Goal: Navigation & Orientation: Find specific page/section

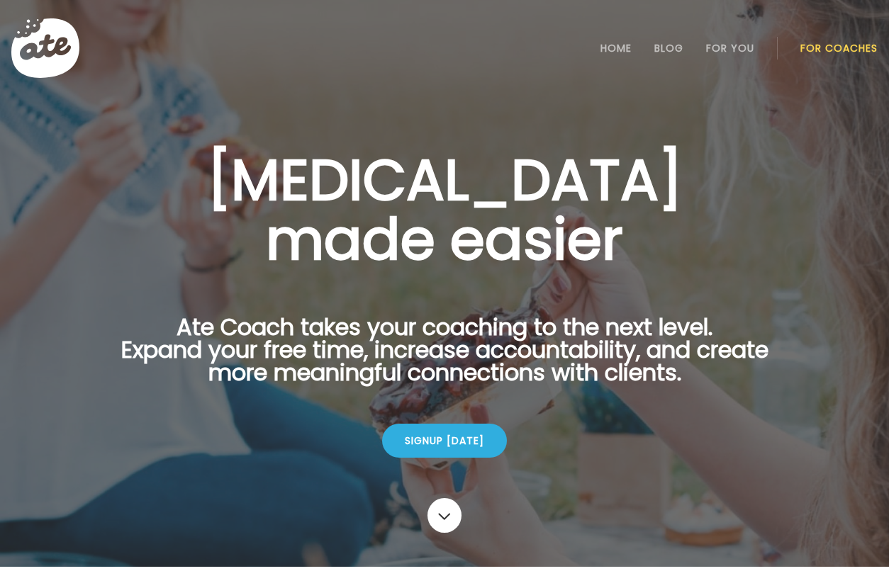
click at [818, 48] on link "For Coaches" at bounding box center [838, 48] width 77 height 11
click at [832, 45] on link "Login" at bounding box center [839, 48] width 65 height 28
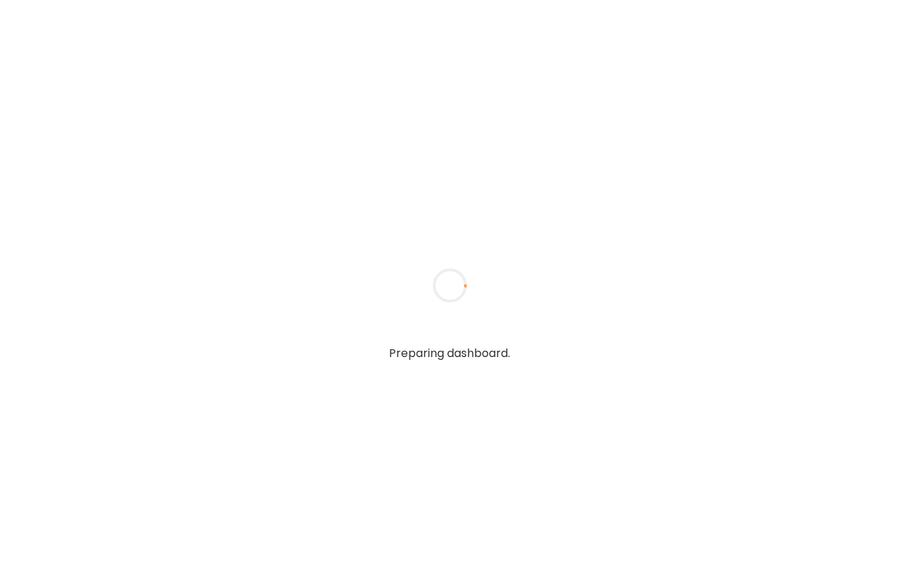
type input "**********"
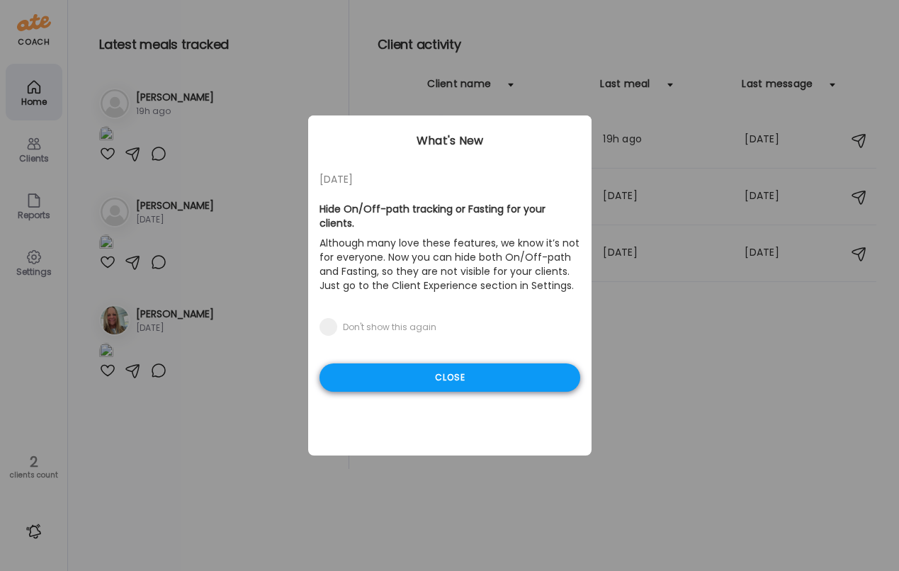
click at [432, 371] on div "Close" at bounding box center [450, 378] width 261 height 28
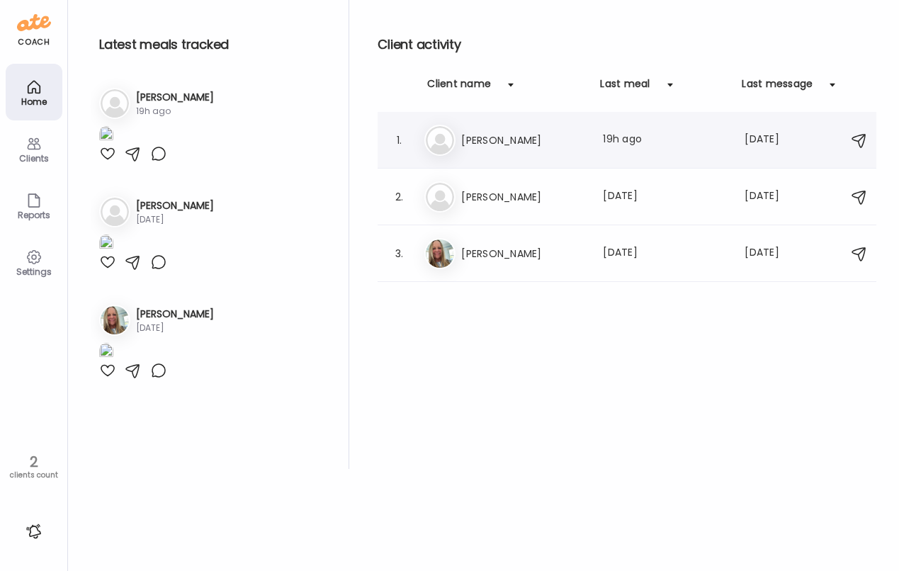
click at [509, 157] on div "1. Jo [PERSON_NAME] Last meal: 19h ago Last message: [DATE]" at bounding box center [627, 140] width 499 height 57
click at [464, 135] on h3 "[PERSON_NAME]" at bounding box center [523, 140] width 125 height 17
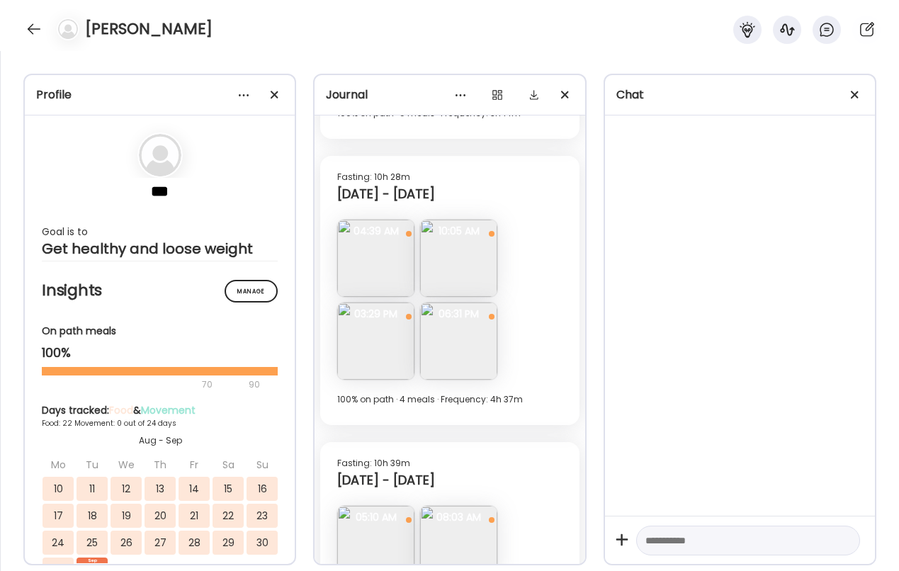
scroll to position [8750, 0]
click at [470, 344] on img at bounding box center [458, 340] width 77 height 77
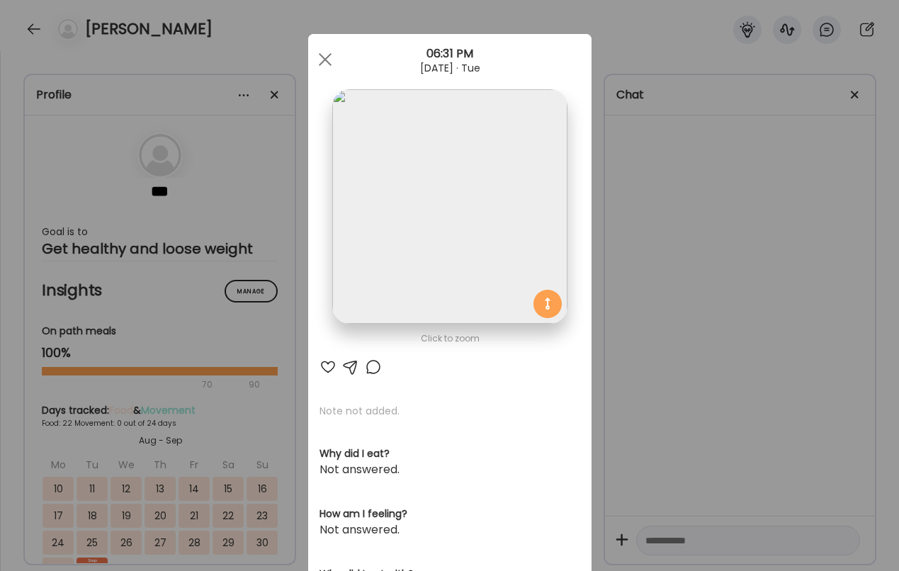
click at [441, 223] on img at bounding box center [449, 206] width 235 height 235
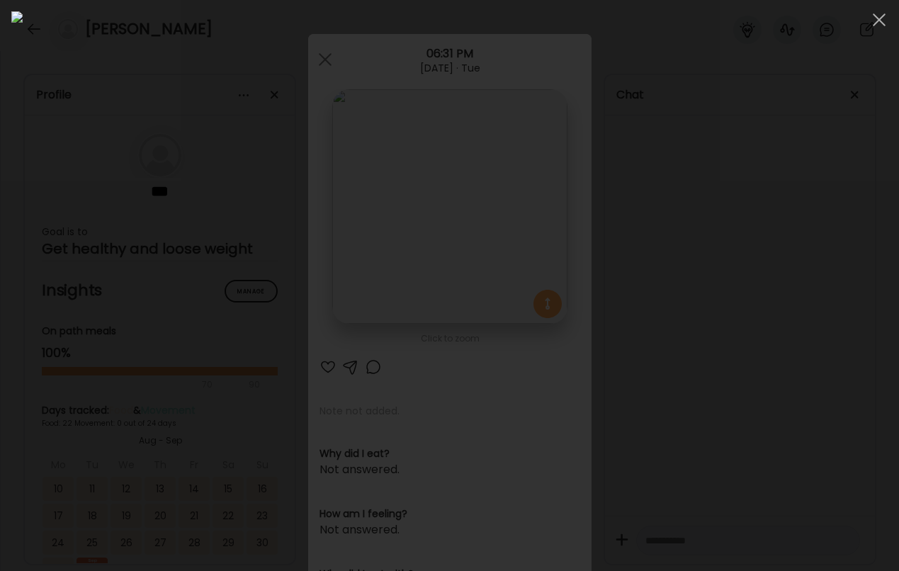
click at [849, 233] on div at bounding box center [449, 285] width 877 height 549
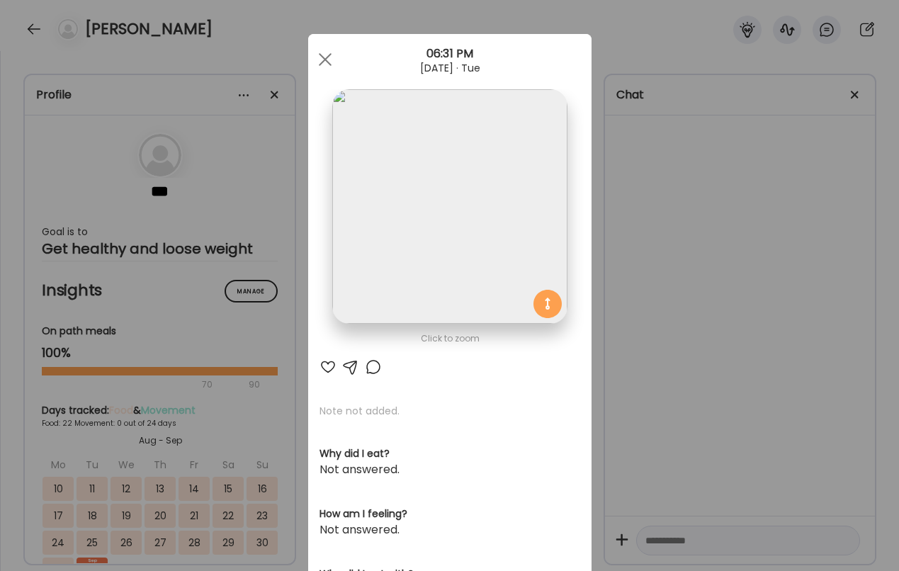
click at [655, 275] on div "Ate Coach Dashboard Wahoo! It’s official Take a moment to set up your Coach Pro…" at bounding box center [449, 285] width 899 height 571
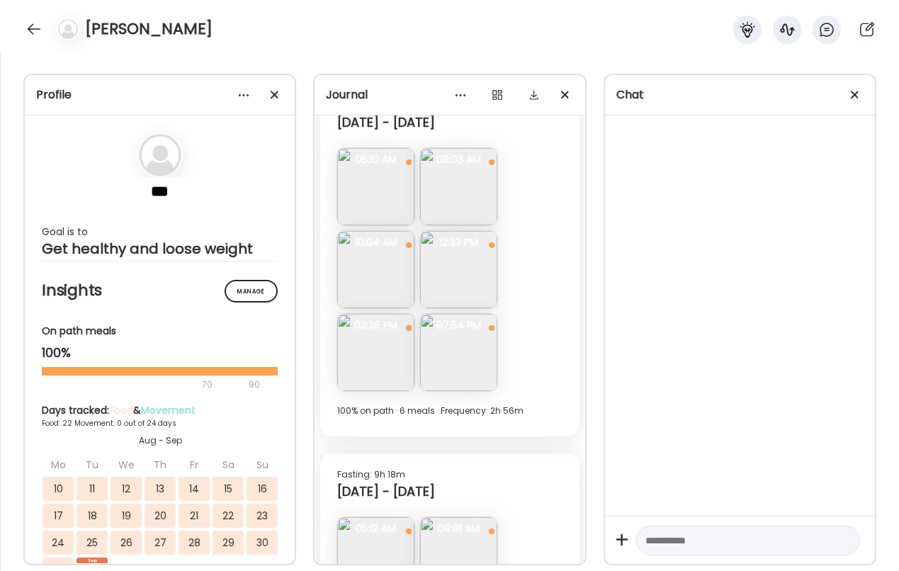
scroll to position [9114, 0]
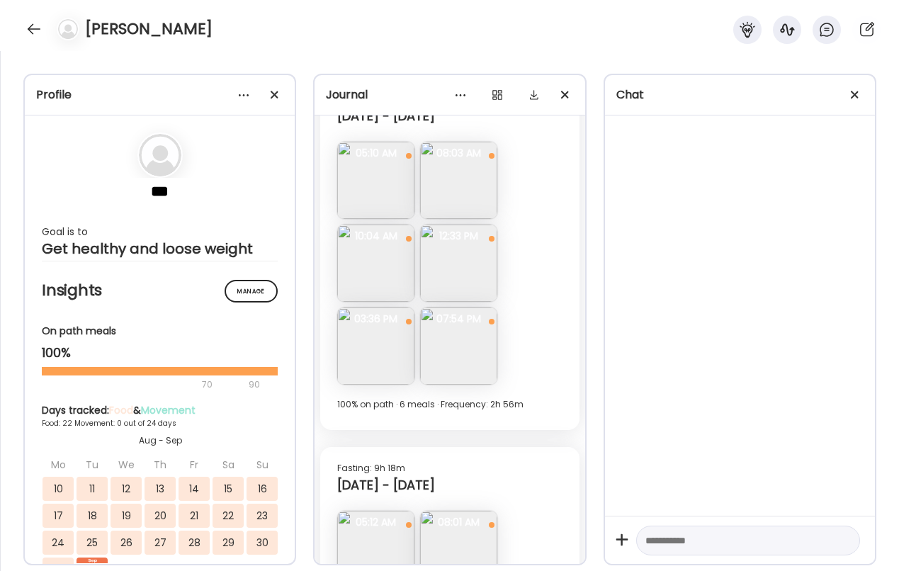
click at [374, 263] on img at bounding box center [375, 263] width 77 height 77
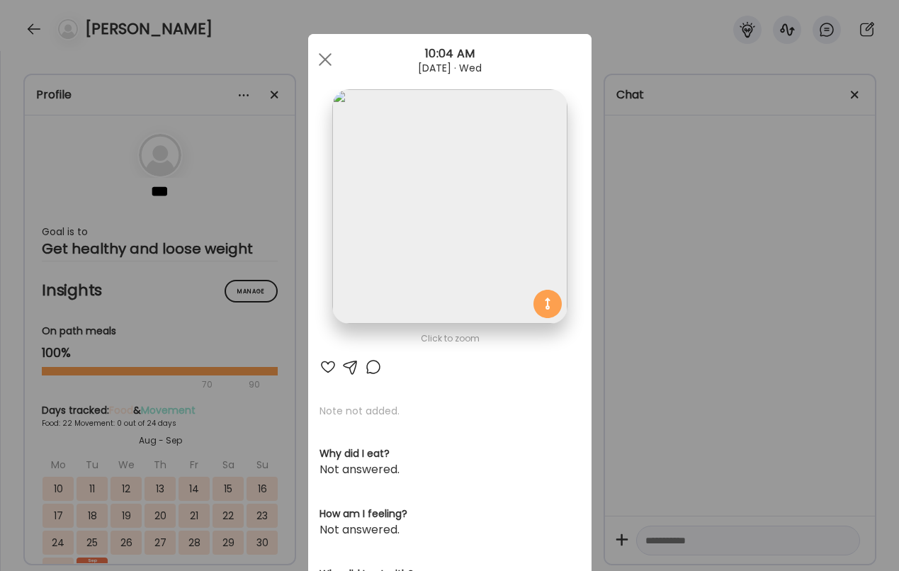
click at [374, 263] on img at bounding box center [449, 206] width 235 height 235
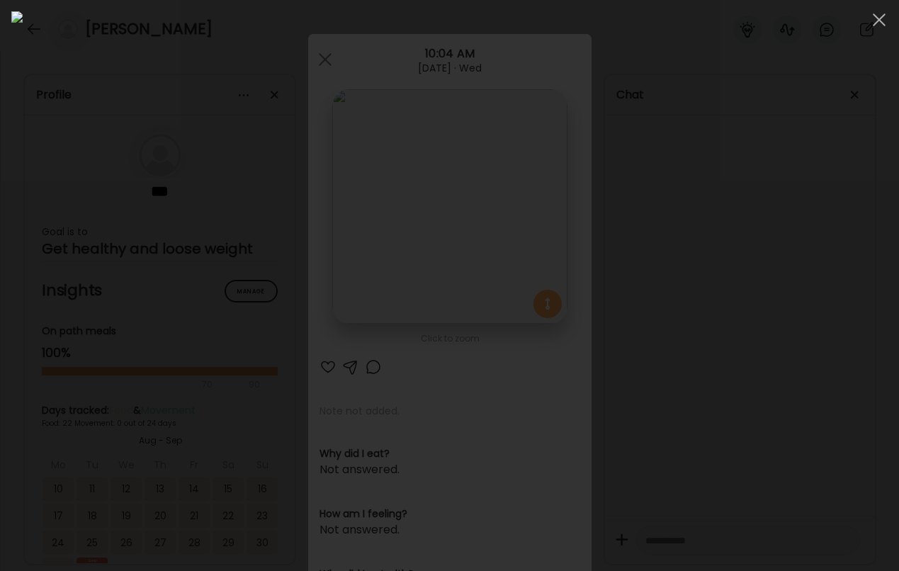
click at [809, 275] on div at bounding box center [449, 285] width 877 height 549
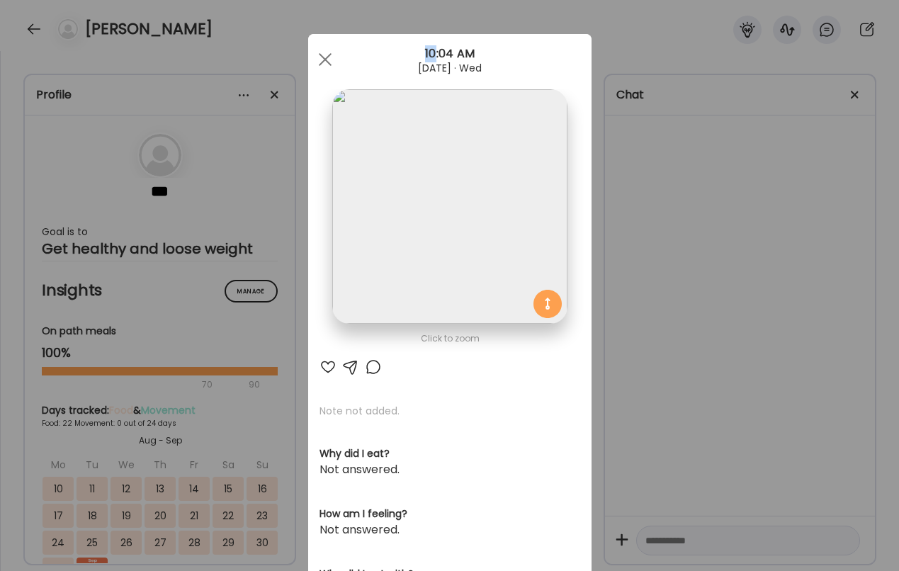
click at [809, 275] on div "Ate Coach Dashboard Wahoo! It’s official Take a moment to set up your Coach Pro…" at bounding box center [449, 285] width 899 height 571
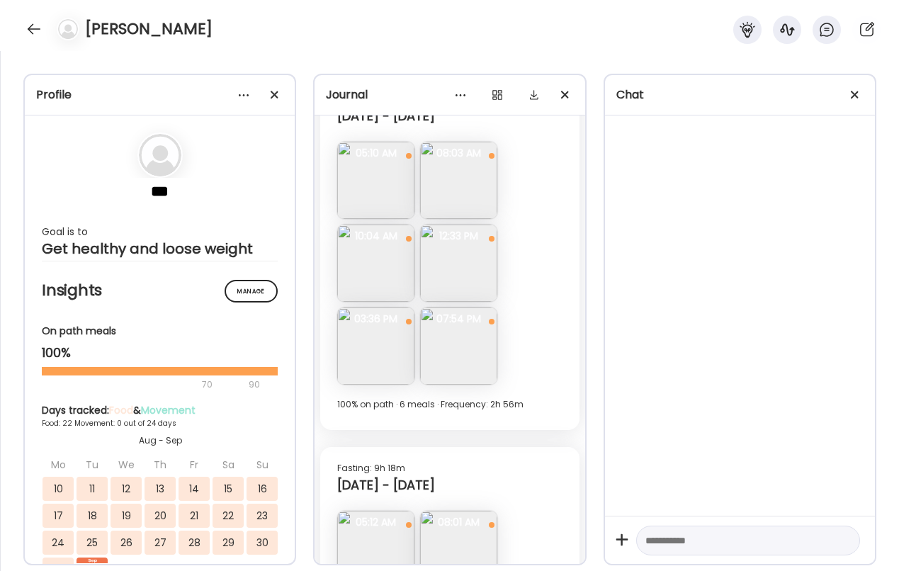
click at [476, 270] on img at bounding box center [458, 263] width 77 height 77
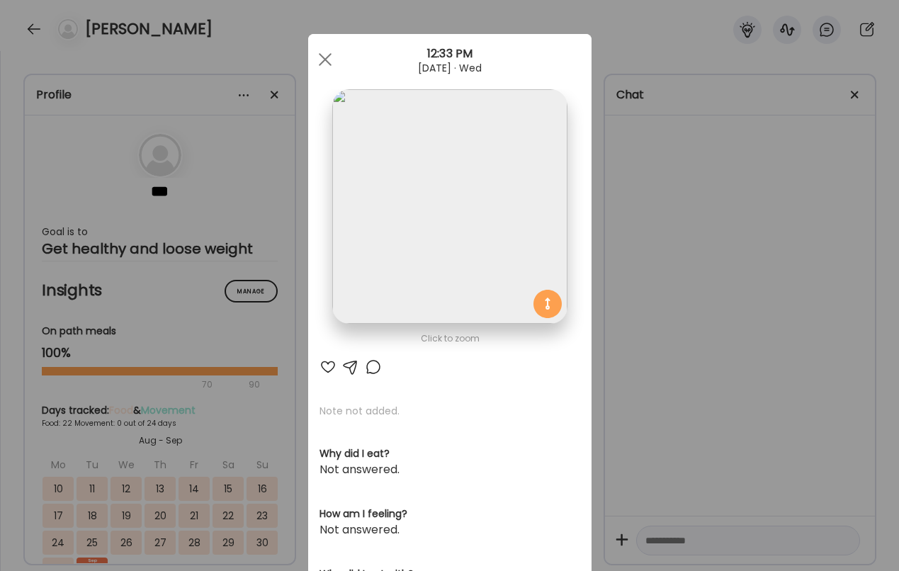
click at [615, 293] on div "Ate Coach Dashboard Wahoo! It’s official Take a moment to set up your Coach Pro…" at bounding box center [449, 285] width 899 height 571
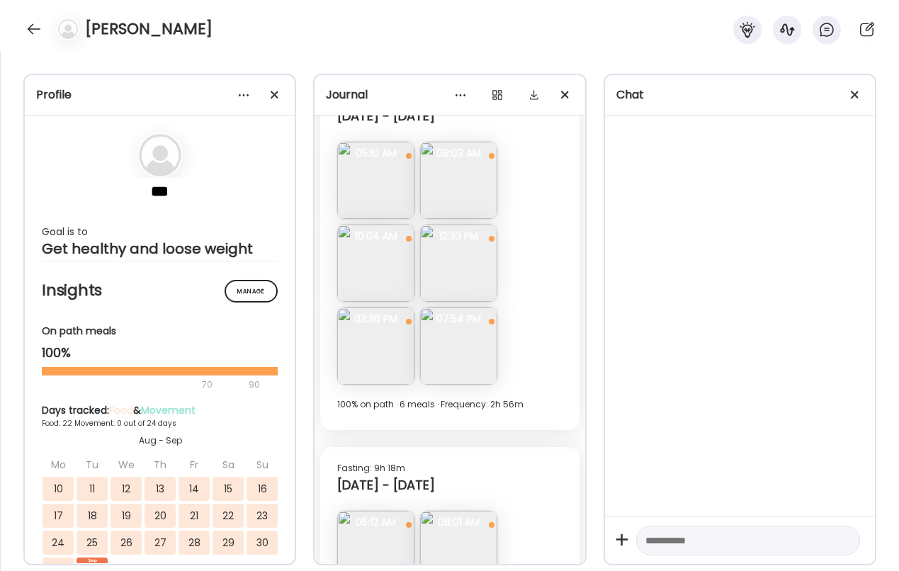
click at [372, 347] on img at bounding box center [375, 346] width 77 height 77
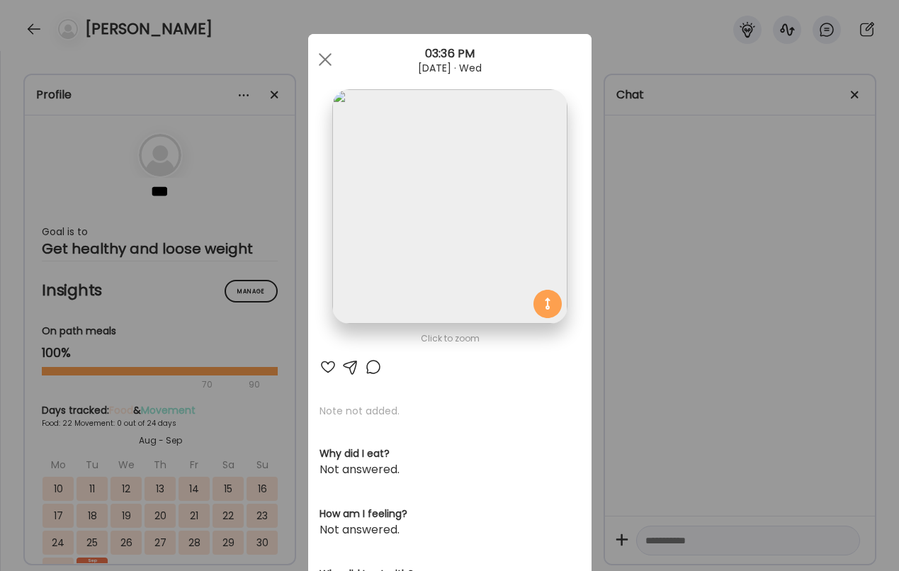
click at [409, 240] on img at bounding box center [449, 206] width 235 height 235
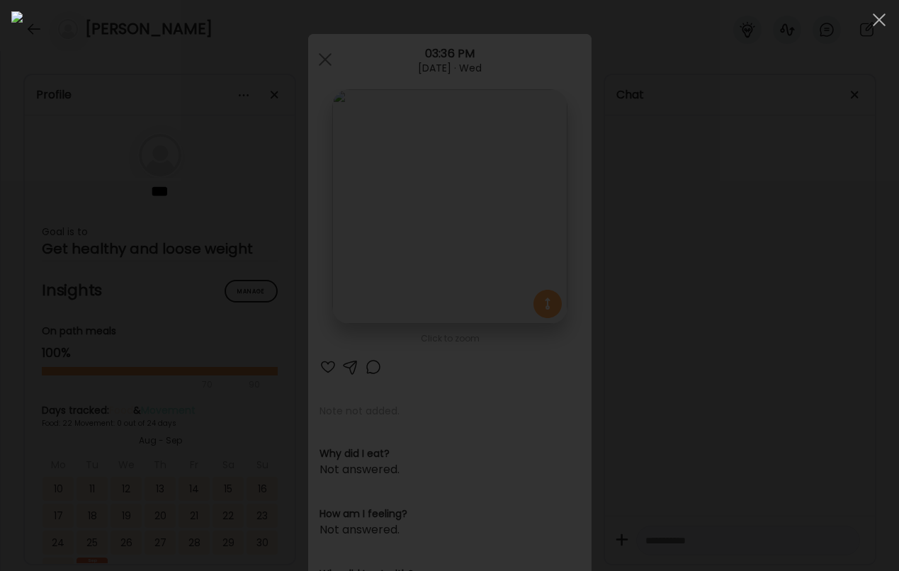
click at [794, 247] on div at bounding box center [449, 285] width 877 height 549
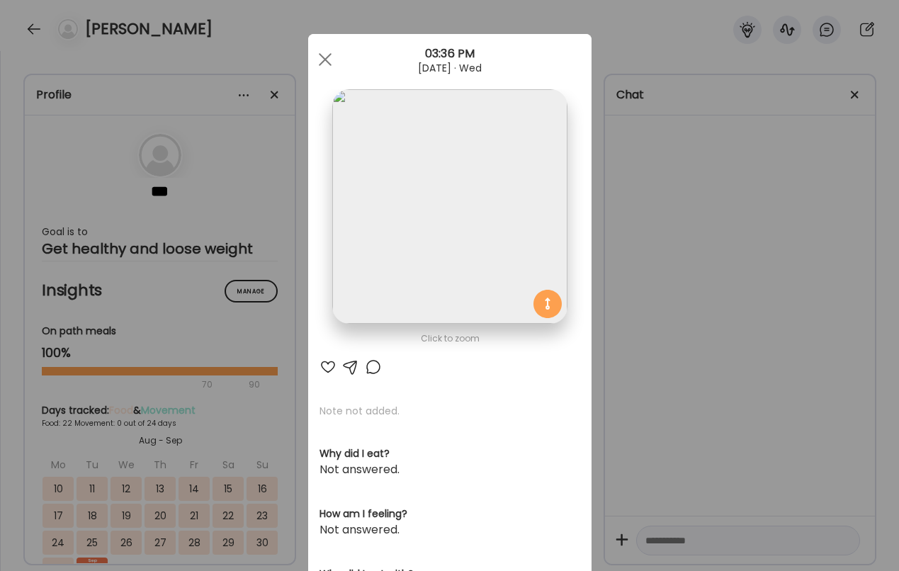
drag, startPoint x: 624, startPoint y: 183, endPoint x: 606, endPoint y: 194, distance: 20.7
click at [623, 184] on div "Ate Coach Dashboard Wahoo! It’s official Take a moment to set up your Coach Pro…" at bounding box center [449, 285] width 899 height 571
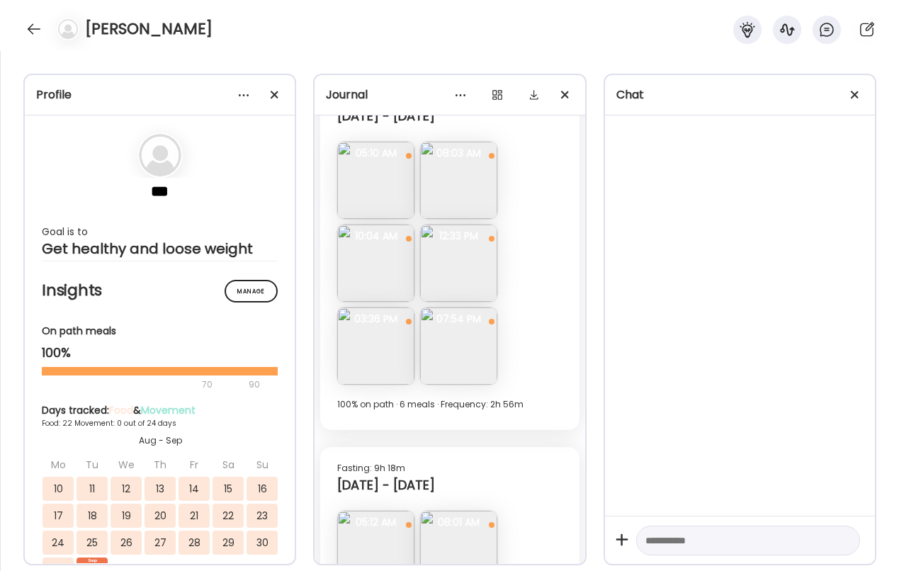
click at [454, 332] on img at bounding box center [458, 346] width 77 height 77
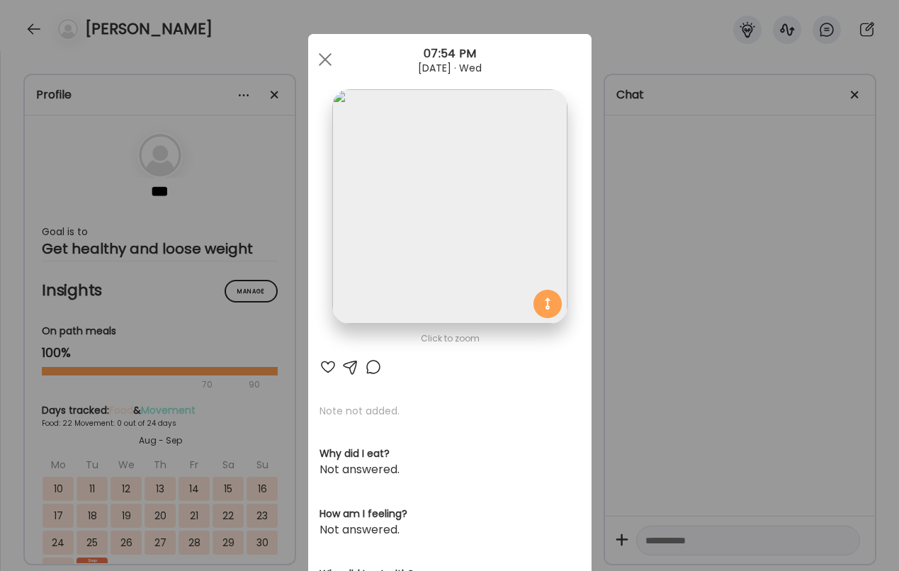
click at [688, 272] on div "Ate Coach Dashboard Wahoo! It’s official Take a moment to set up your Coach Pro…" at bounding box center [449, 285] width 899 height 571
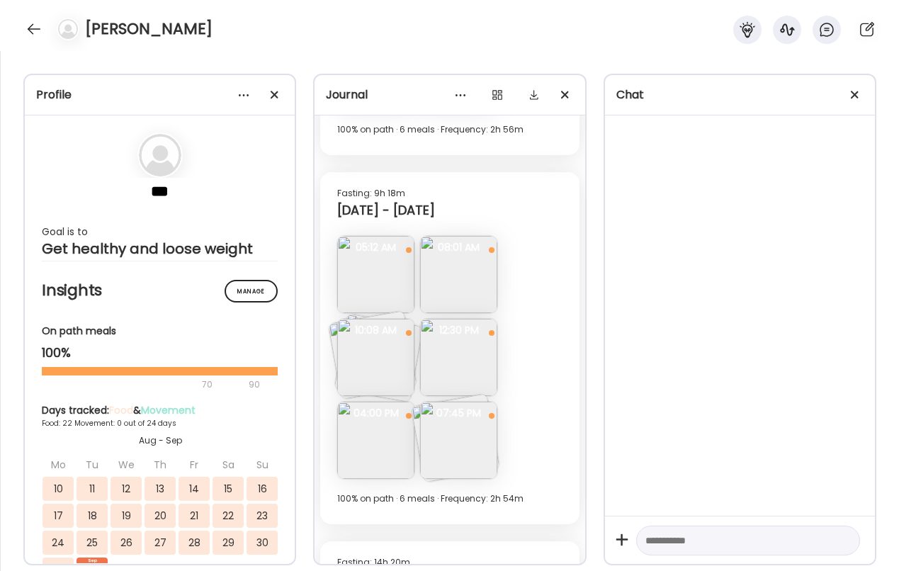
scroll to position [9442, 0]
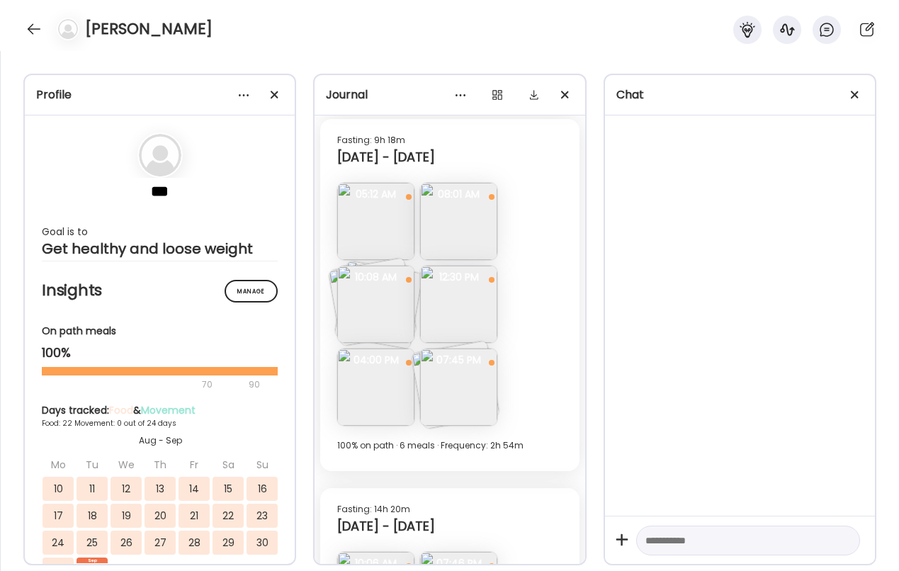
click at [445, 228] on img at bounding box center [458, 221] width 77 height 77
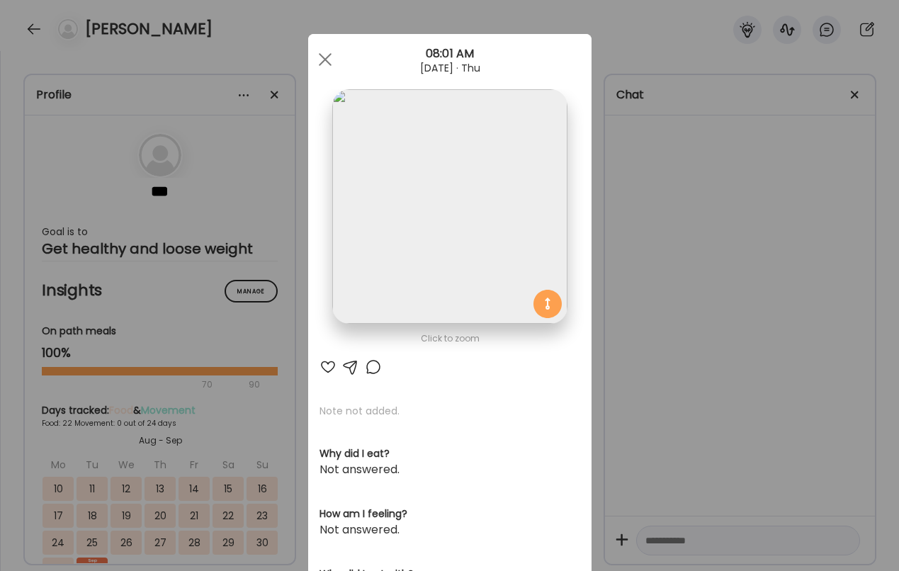
drag, startPoint x: 610, startPoint y: 229, endPoint x: 468, endPoint y: 303, distance: 159.8
click at [610, 229] on div "Ate Coach Dashboard Wahoo! It’s official Take a moment to set up your Coach Pro…" at bounding box center [449, 285] width 899 height 571
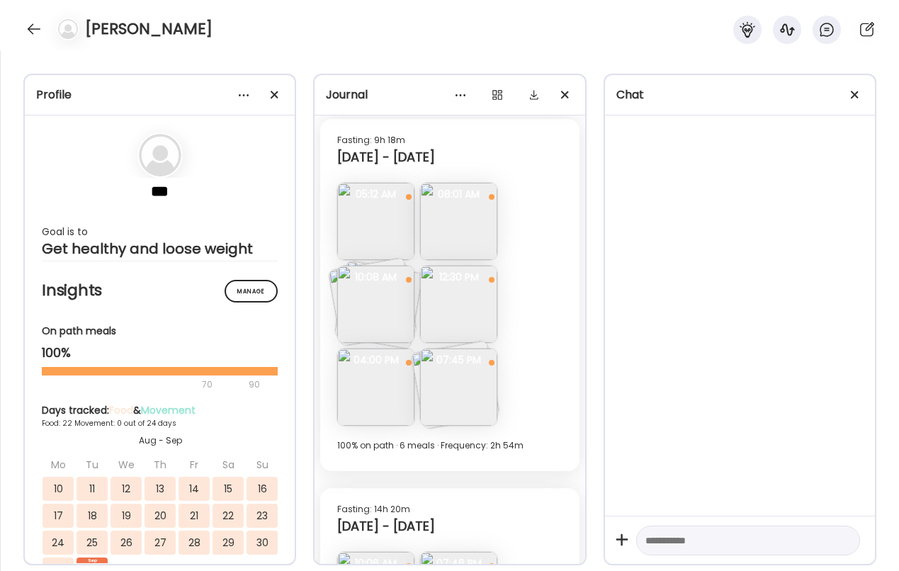
click at [370, 323] on img at bounding box center [375, 304] width 77 height 77
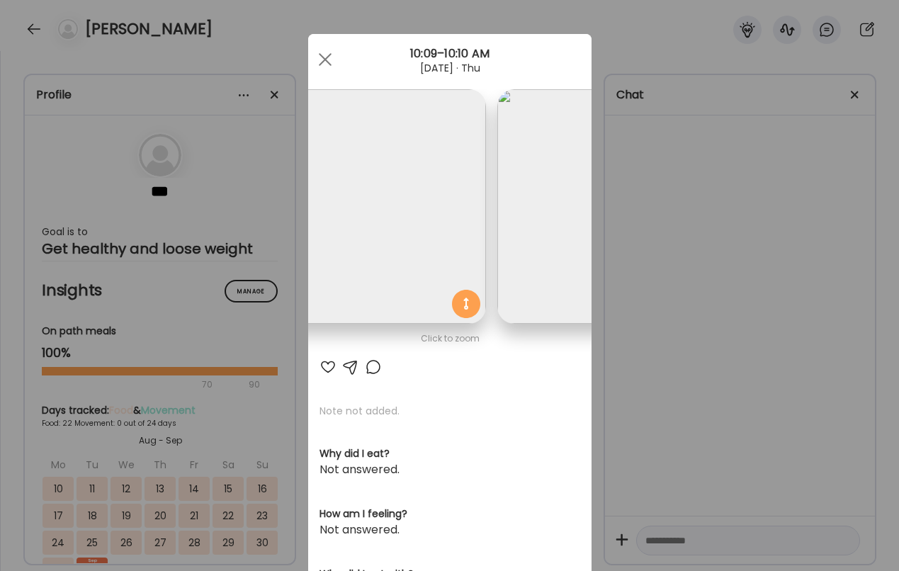
scroll to position [0, 0]
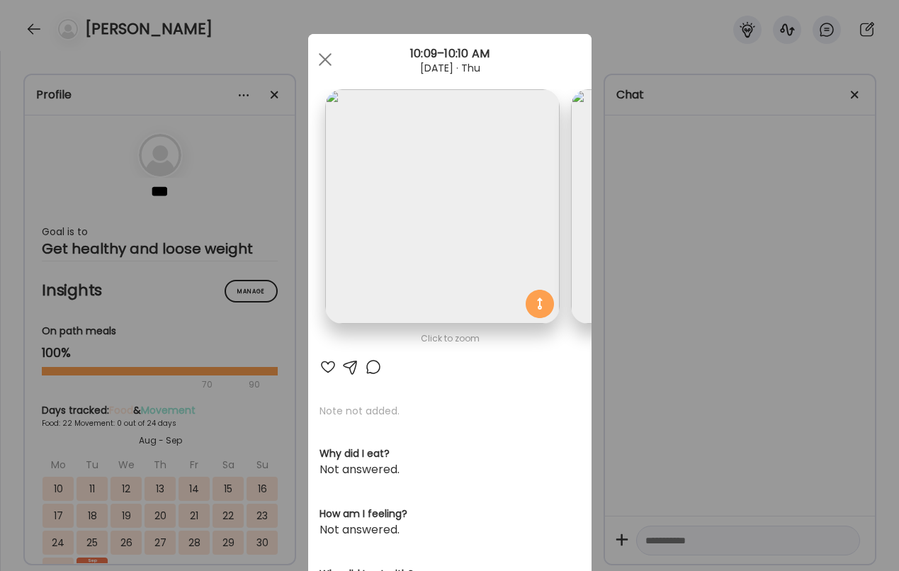
drag, startPoint x: 617, startPoint y: 303, endPoint x: 595, endPoint y: 298, distance: 22.5
click at [617, 303] on div "Ate Coach Dashboard Wahoo! It’s official Take a moment to set up your Coach Pro…" at bounding box center [449, 285] width 899 height 571
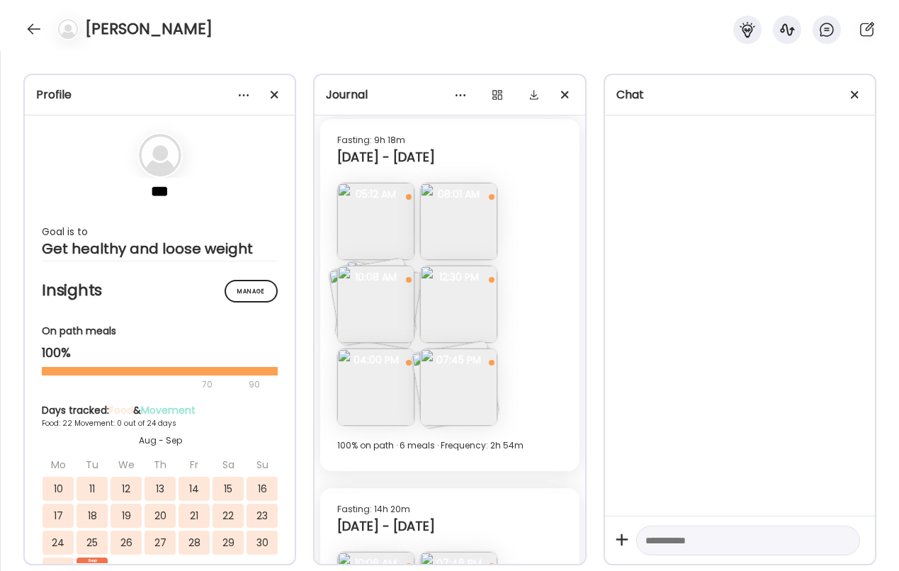
click at [391, 379] on img at bounding box center [375, 387] width 77 height 77
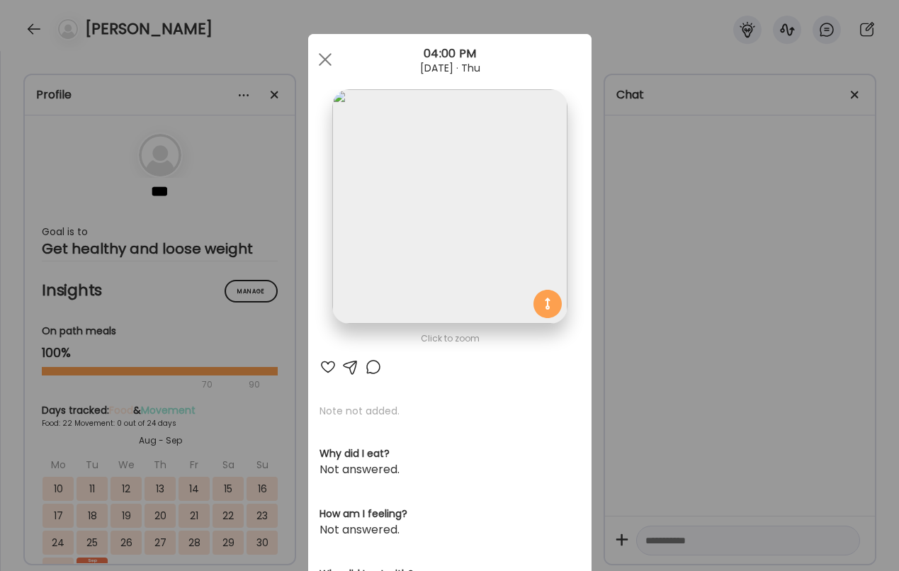
click at [632, 352] on div "Ate Coach Dashboard Wahoo! It’s official Take a moment to set up your Coach Pro…" at bounding box center [449, 285] width 899 height 571
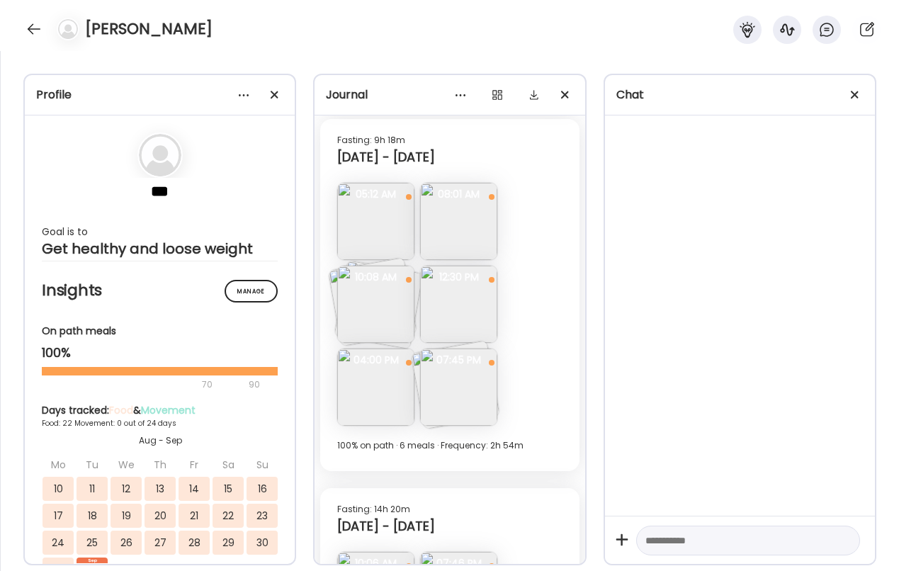
click at [486, 405] on img at bounding box center [458, 387] width 77 height 77
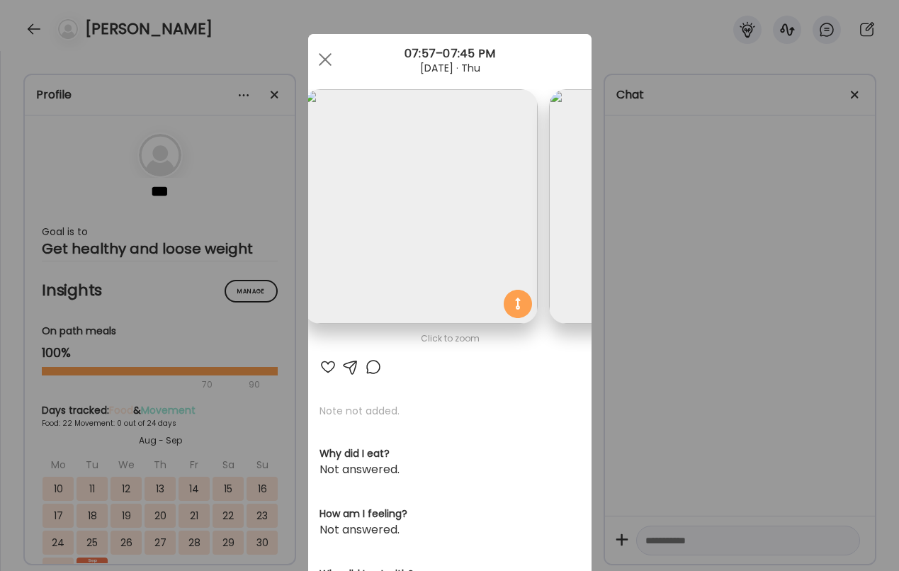
scroll to position [0, 6]
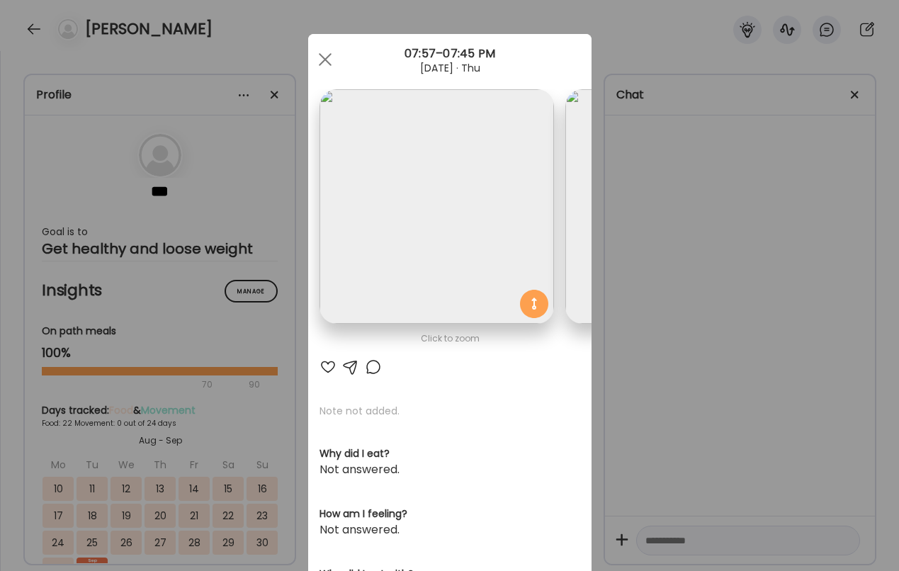
click at [792, 281] on div "Ate Coach Dashboard Wahoo! It’s official Take a moment to set up your Coach Pro…" at bounding box center [449, 285] width 899 height 571
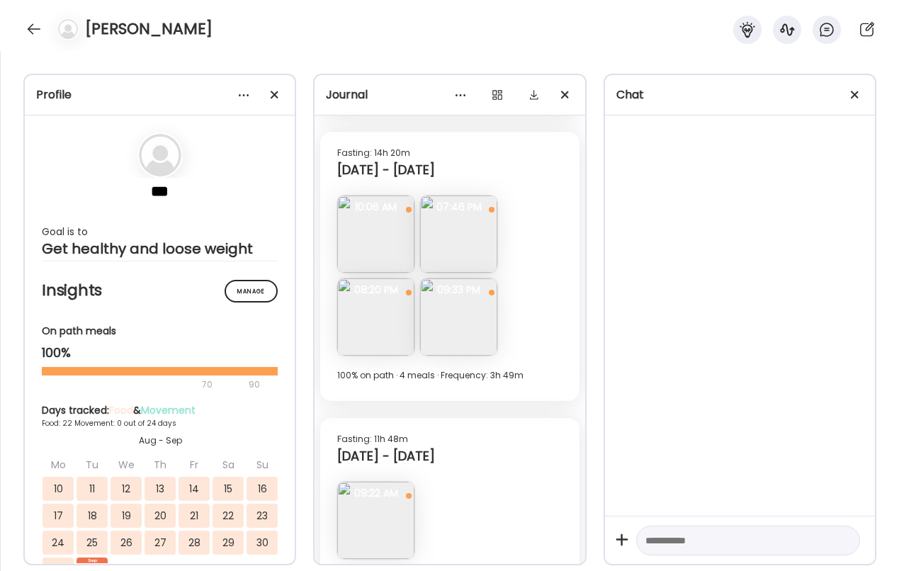
scroll to position [9828, 0]
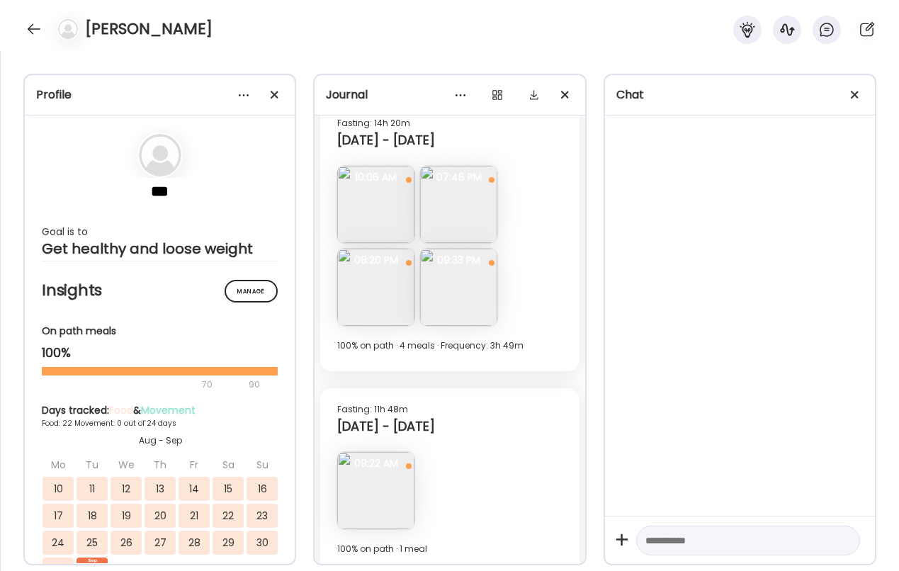
click at [361, 213] on img at bounding box center [375, 204] width 77 height 77
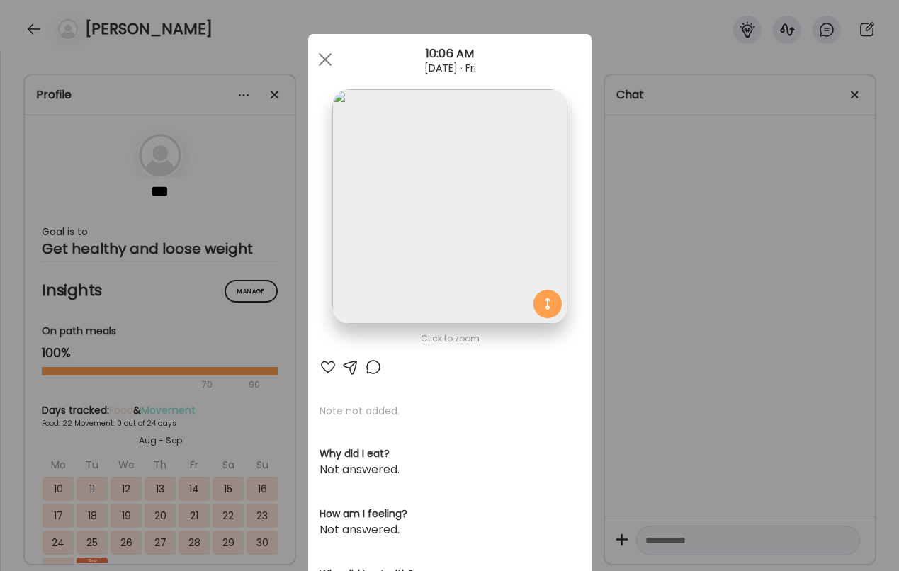
click at [695, 223] on div "Ate Coach Dashboard Wahoo! It’s official Take a moment to set up your Coach Pro…" at bounding box center [449, 285] width 899 height 571
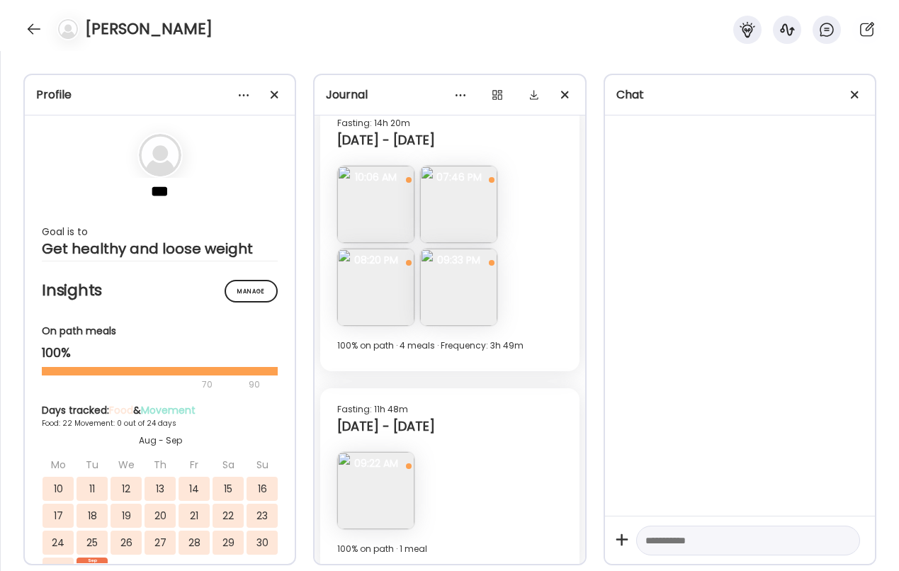
click at [493, 215] on img at bounding box center [458, 204] width 77 height 77
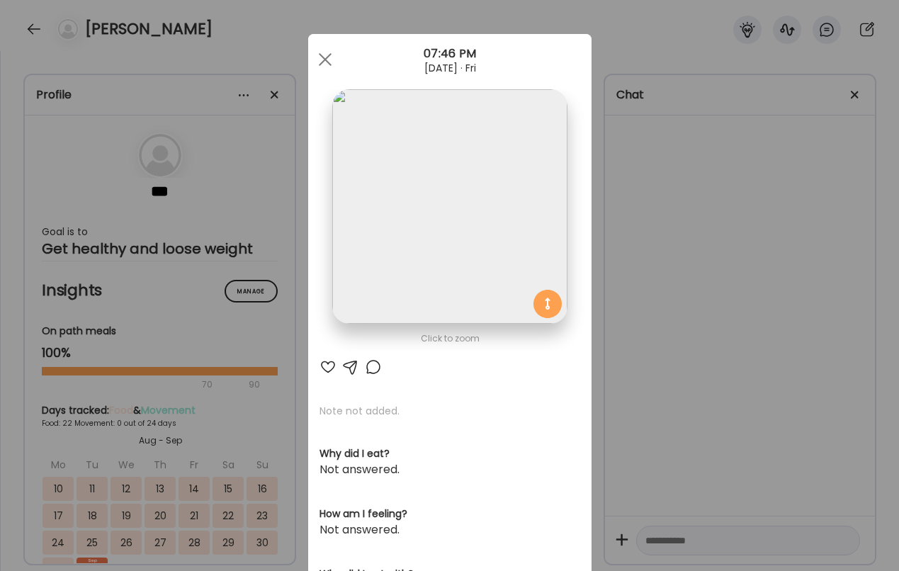
click at [493, 215] on img at bounding box center [449, 206] width 235 height 235
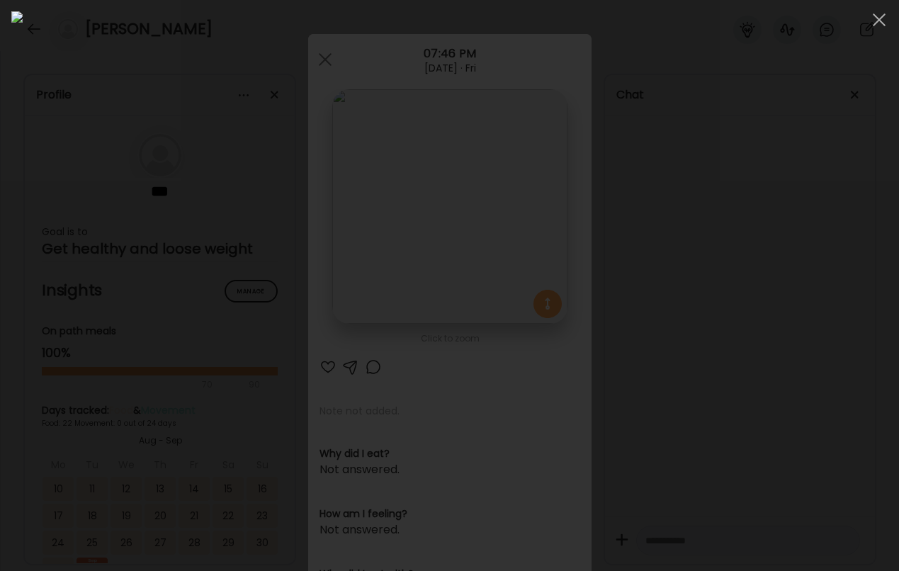
click at [759, 381] on div at bounding box center [449, 285] width 877 height 549
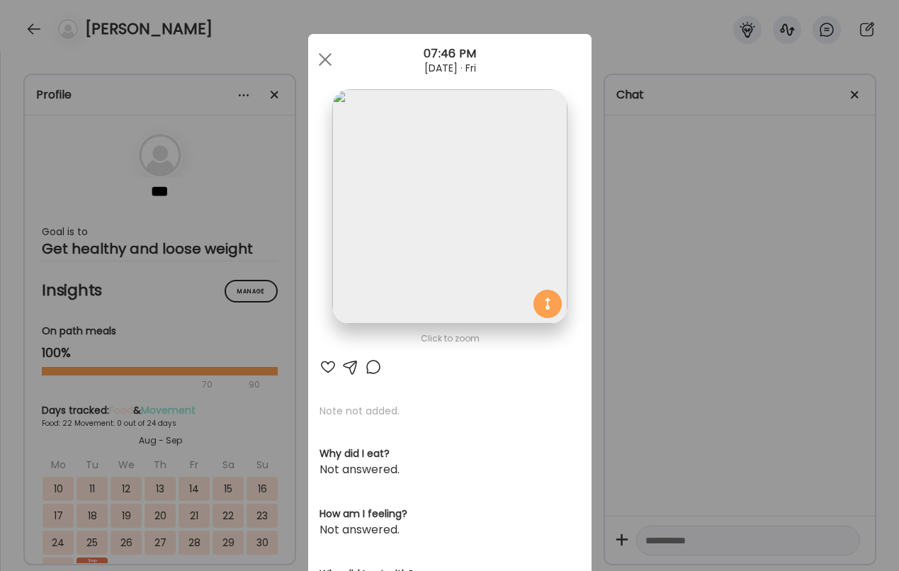
click at [748, 378] on div "Ate Coach Dashboard Wahoo! It’s official Take a moment to set up your Coach Pro…" at bounding box center [449, 285] width 899 height 571
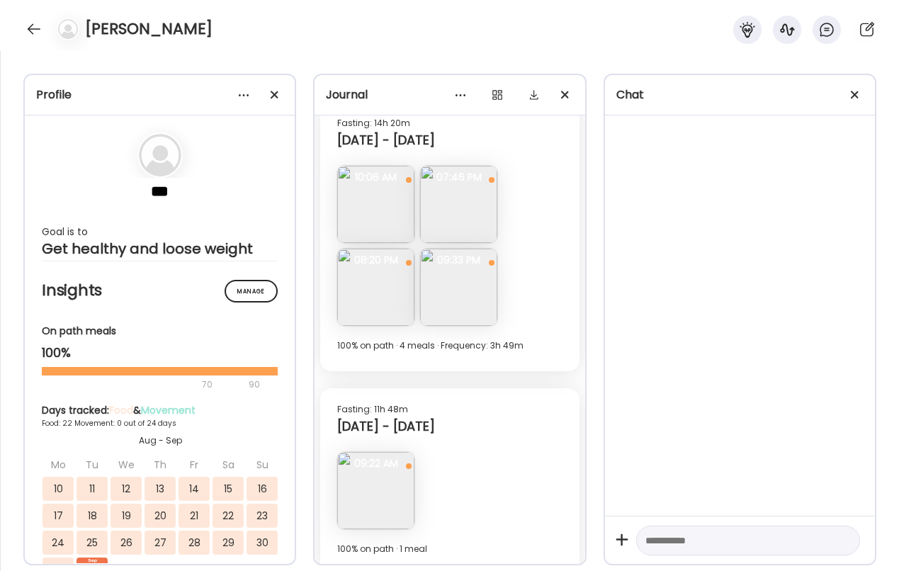
click at [398, 303] on img at bounding box center [375, 287] width 77 height 77
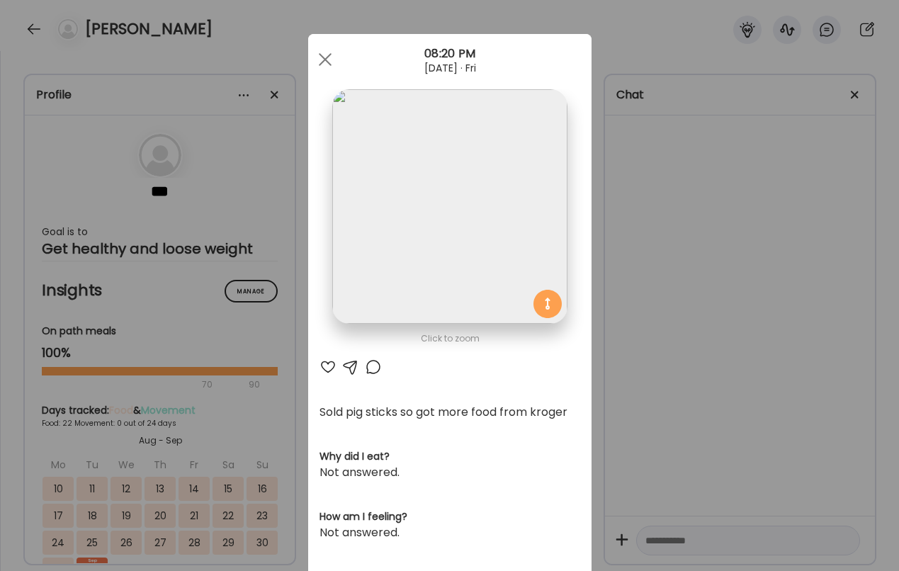
click at [678, 396] on div "Ate Coach Dashboard Wahoo! It’s official Take a moment to set up your Coach Pro…" at bounding box center [449, 285] width 899 height 571
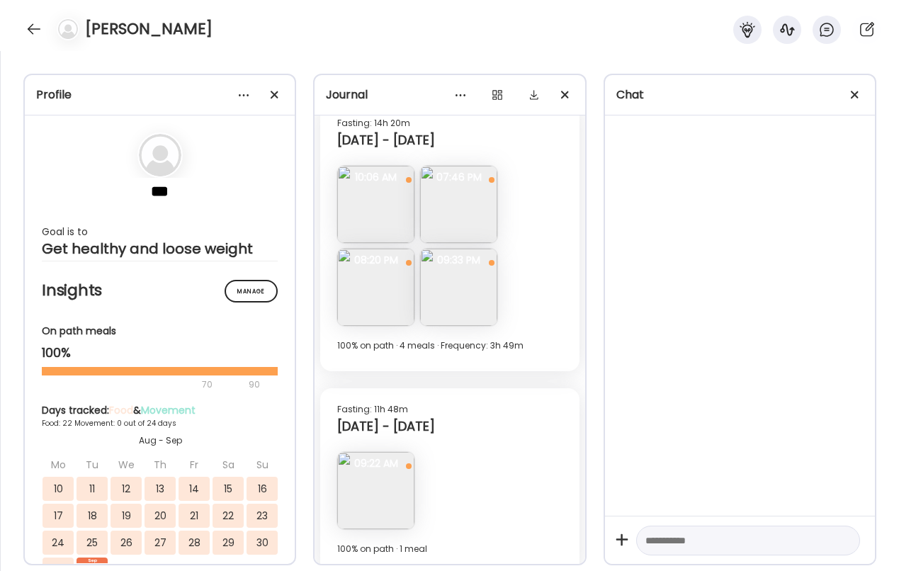
click at [483, 293] on img at bounding box center [458, 287] width 77 height 77
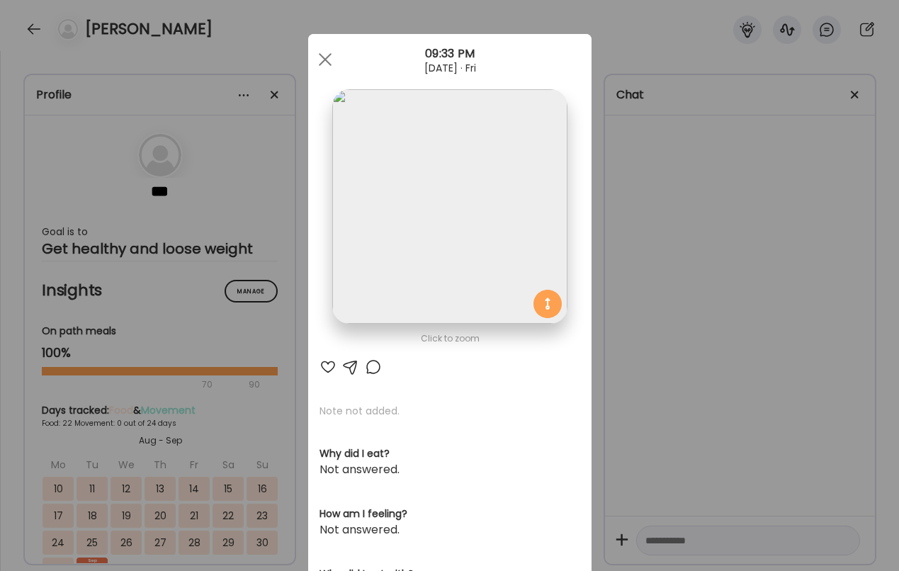
click at [787, 293] on div "Ate Coach Dashboard Wahoo! It’s official Take a moment to set up your Coach Pro…" at bounding box center [449, 285] width 899 height 571
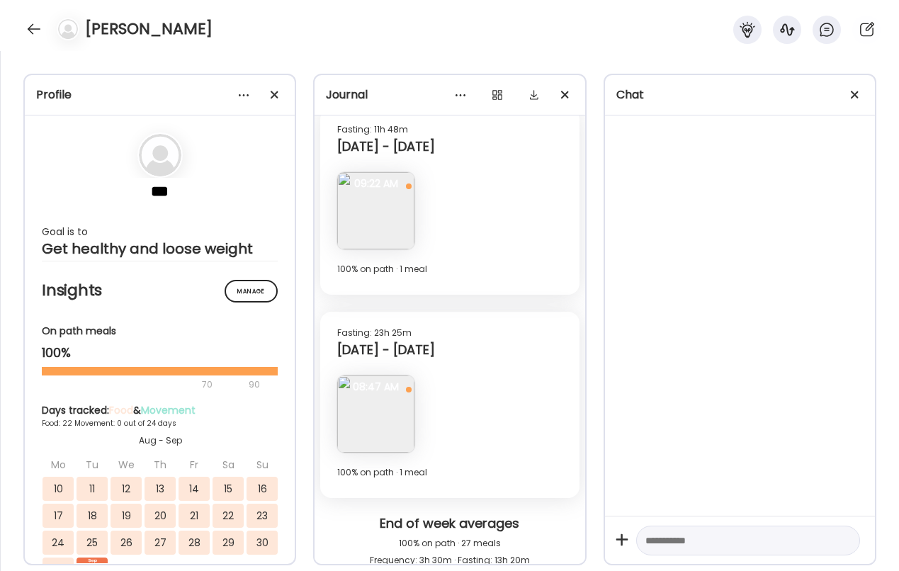
scroll to position [10120, 0]
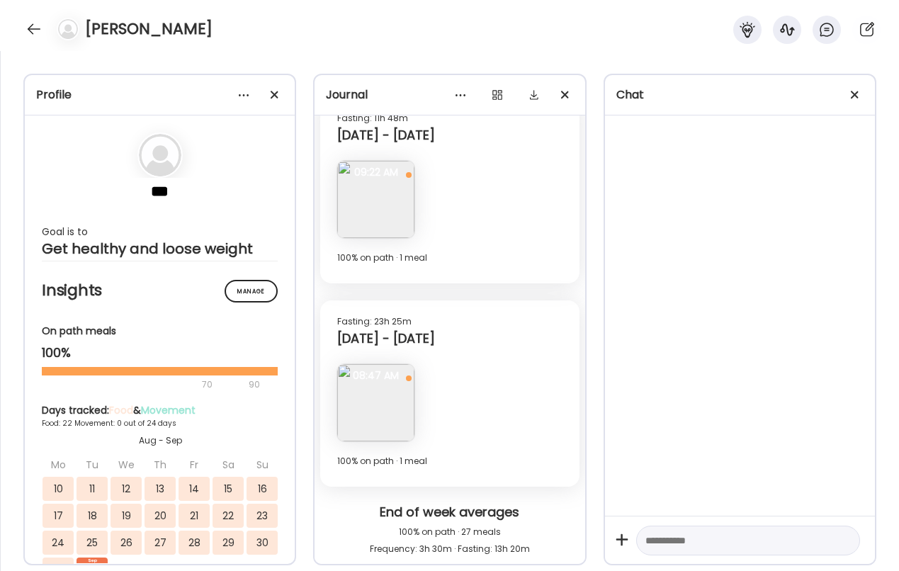
click at [400, 198] on img at bounding box center [375, 199] width 77 height 77
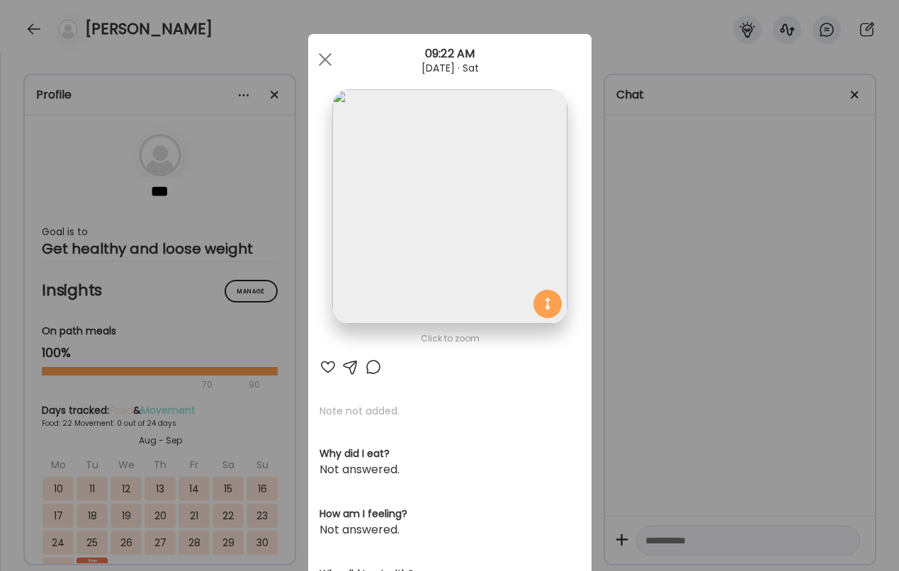
click at [502, 249] on img at bounding box center [449, 206] width 235 height 235
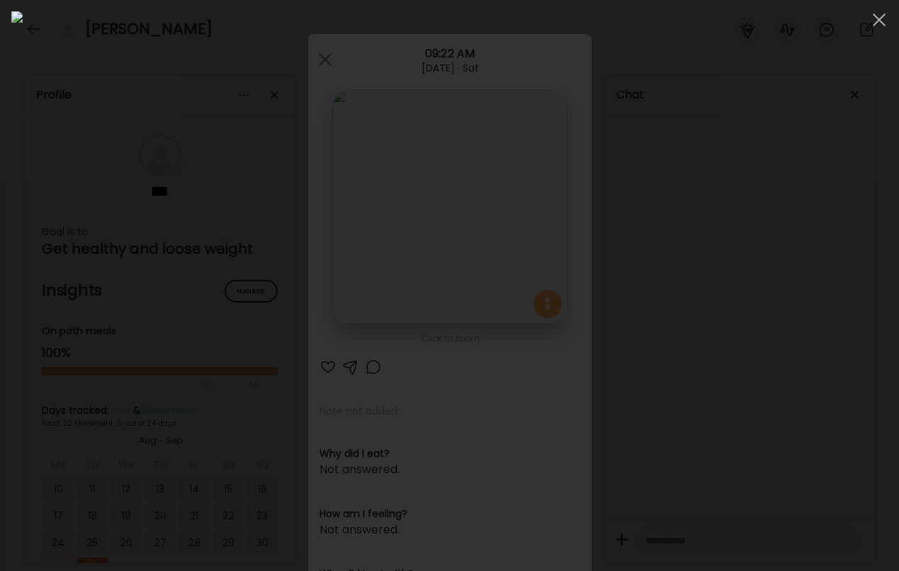
click at [778, 238] on div at bounding box center [449, 285] width 877 height 549
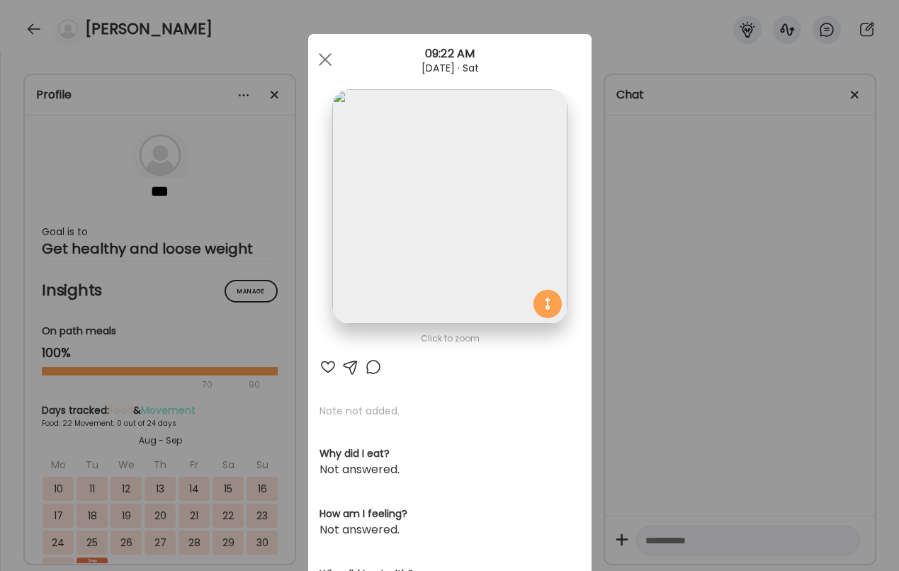
drag, startPoint x: 722, startPoint y: 245, endPoint x: 690, endPoint y: 249, distance: 32.8
click at [722, 245] on div "Ate Coach Dashboard Wahoo! It’s official Take a moment to set up your Coach Pro…" at bounding box center [449, 285] width 899 height 571
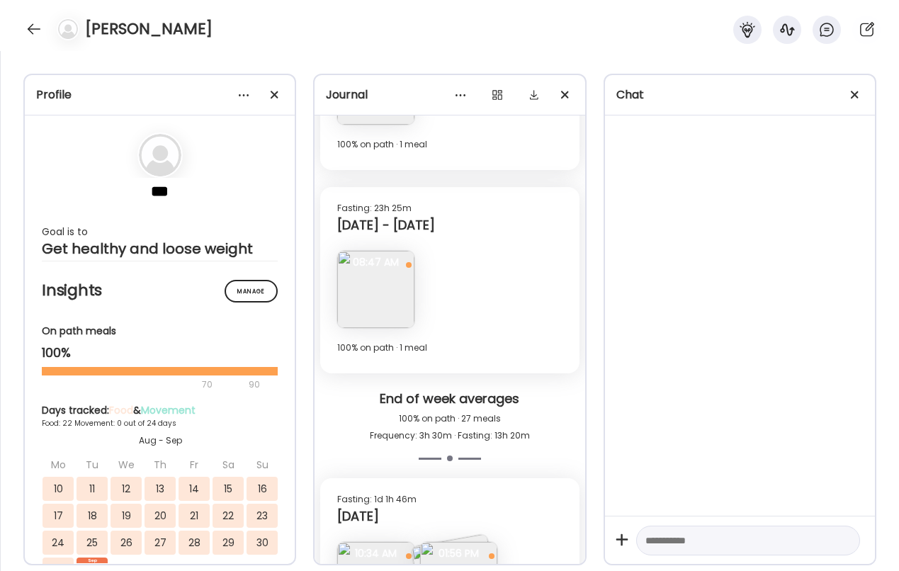
scroll to position [10244, 0]
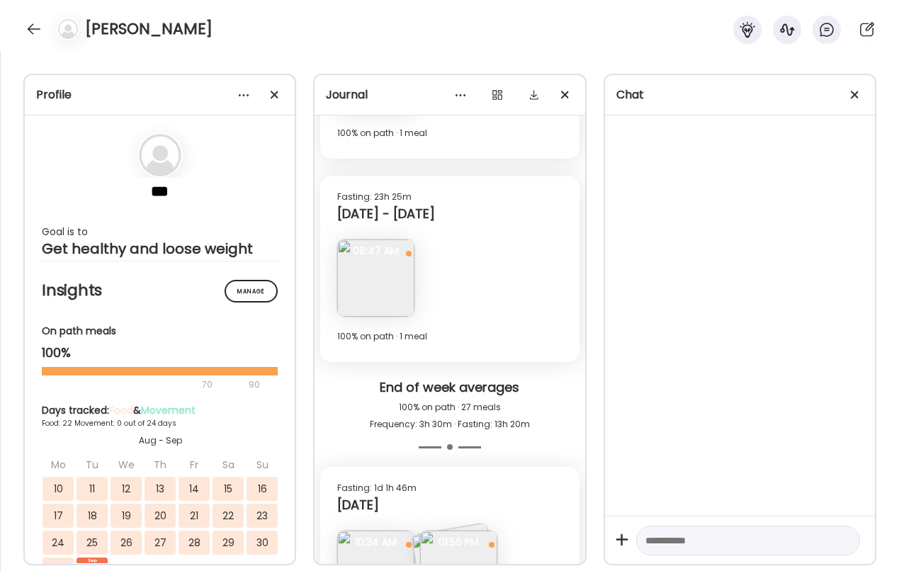
click at [389, 267] on img at bounding box center [375, 278] width 77 height 77
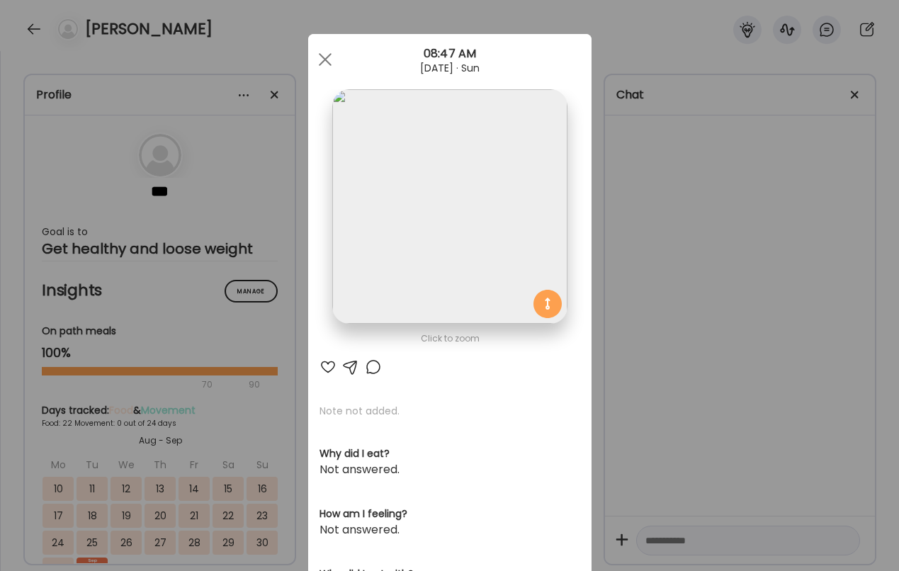
click at [731, 267] on div "Ate Coach Dashboard Wahoo! It’s official Take a moment to set up your Coach Pro…" at bounding box center [449, 285] width 899 height 571
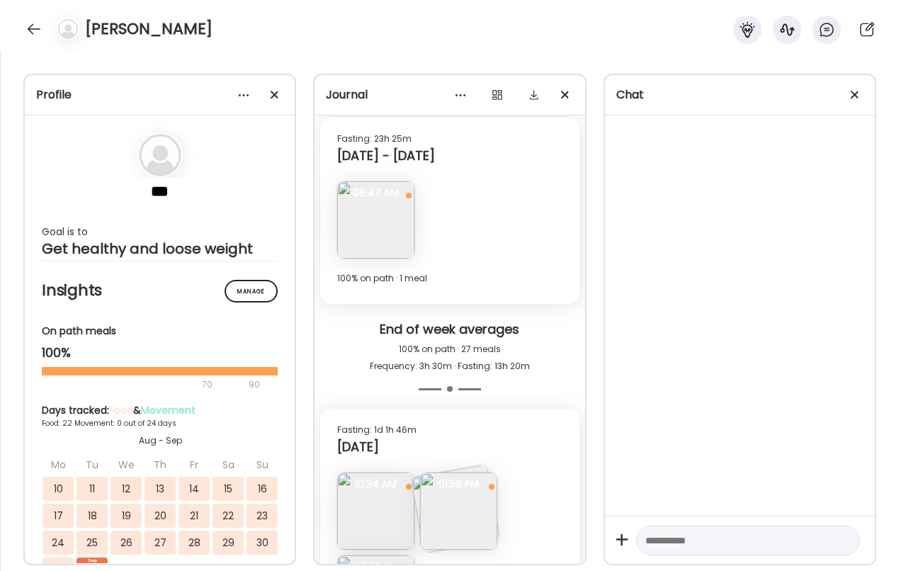
scroll to position [10422, 0]
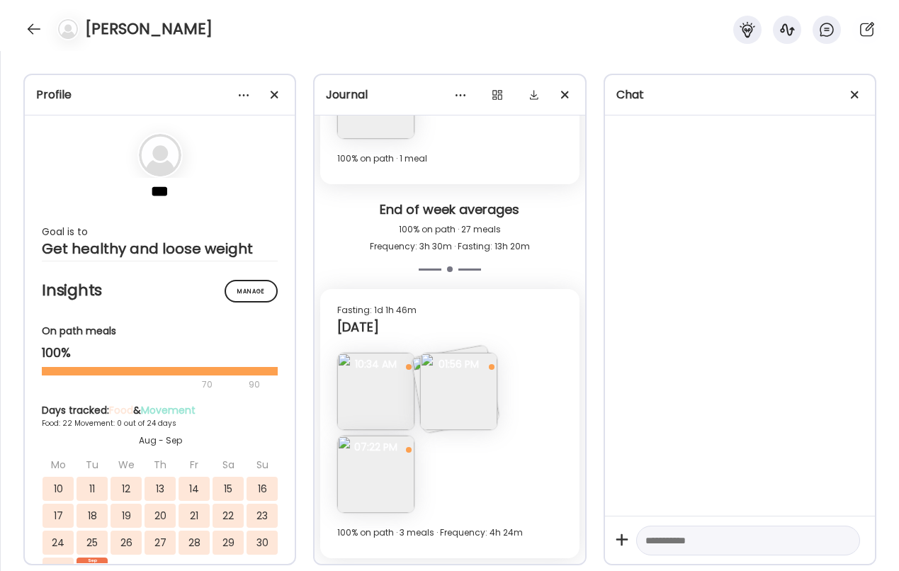
click at [362, 405] on img at bounding box center [375, 391] width 77 height 77
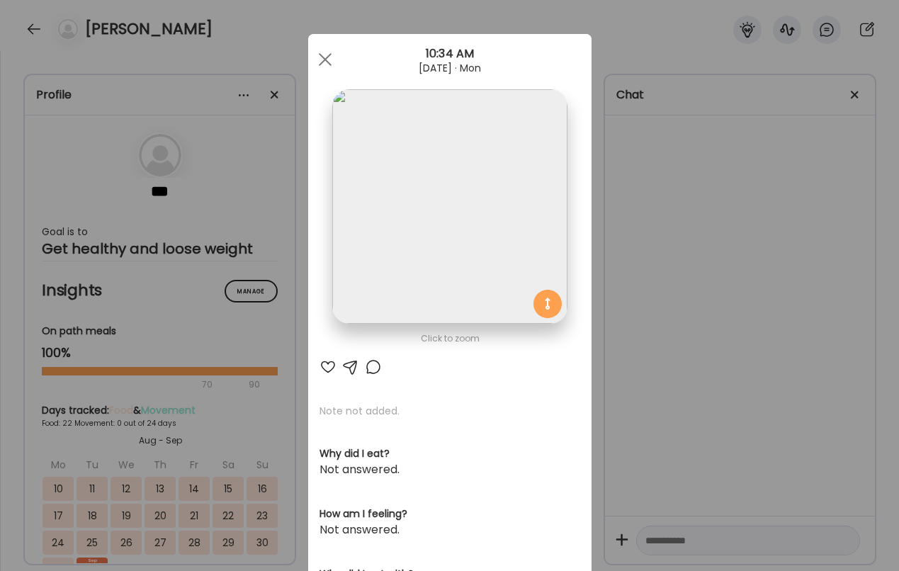
click at [665, 374] on div "Ate Coach Dashboard Wahoo! It’s official Take a moment to set up your Coach Pro…" at bounding box center [449, 285] width 899 height 571
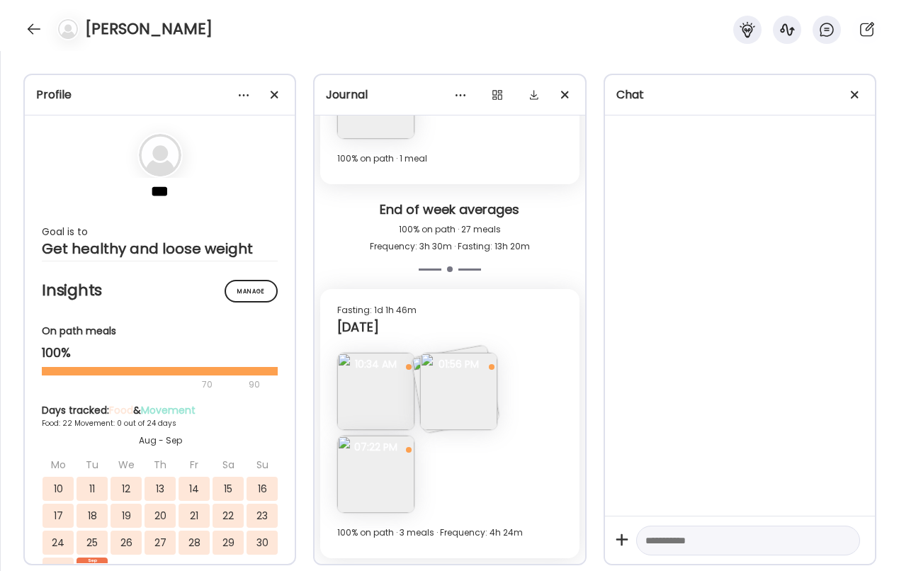
click at [465, 396] on img at bounding box center [458, 391] width 77 height 77
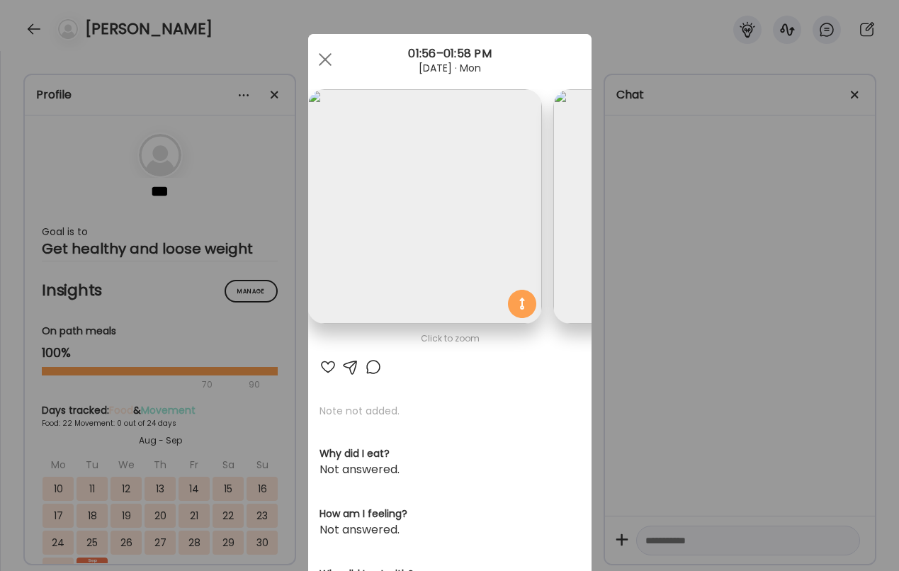
scroll to position [0, 0]
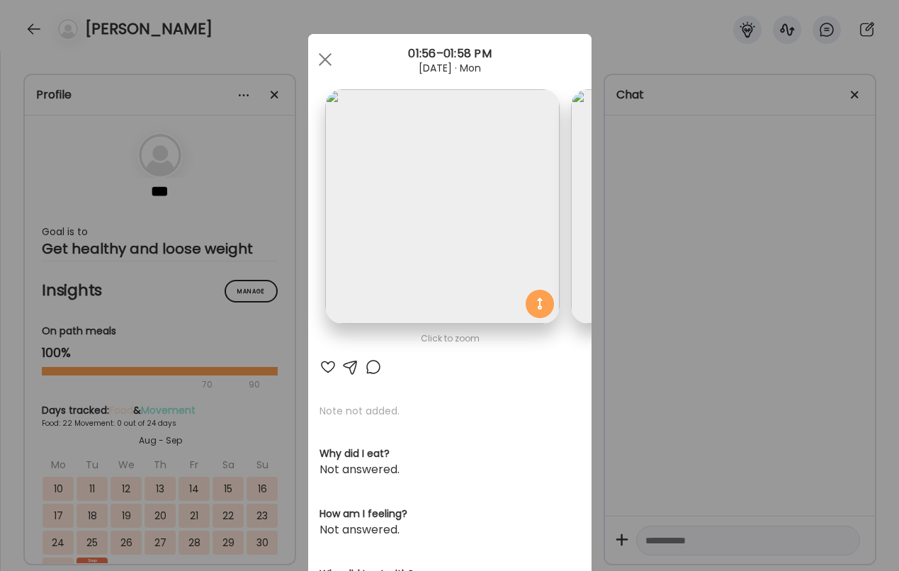
click at [691, 352] on div "Ate Coach Dashboard Wahoo! It’s official Take a moment to set up your Coach Pro…" at bounding box center [449, 285] width 899 height 571
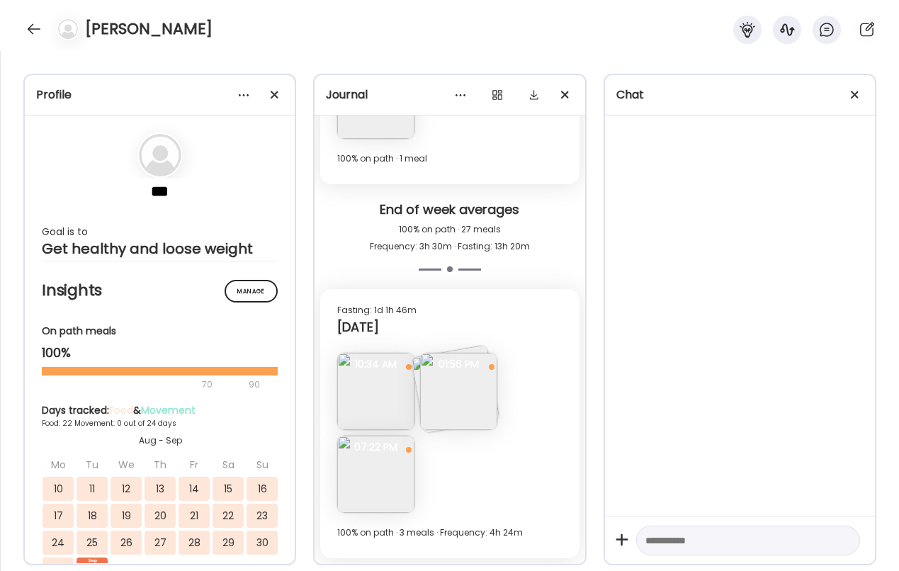
click at [399, 462] on img at bounding box center [375, 474] width 77 height 77
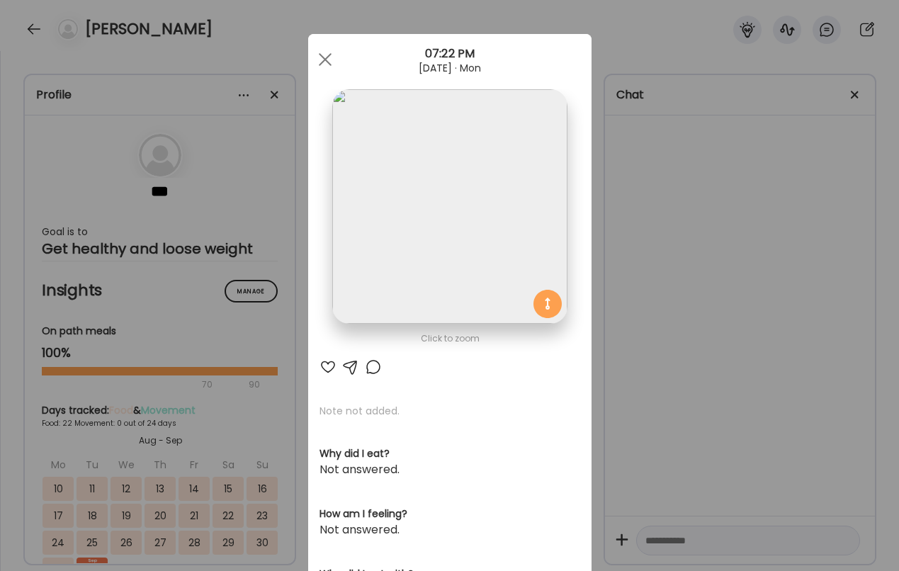
click at [481, 254] on img at bounding box center [449, 206] width 235 height 235
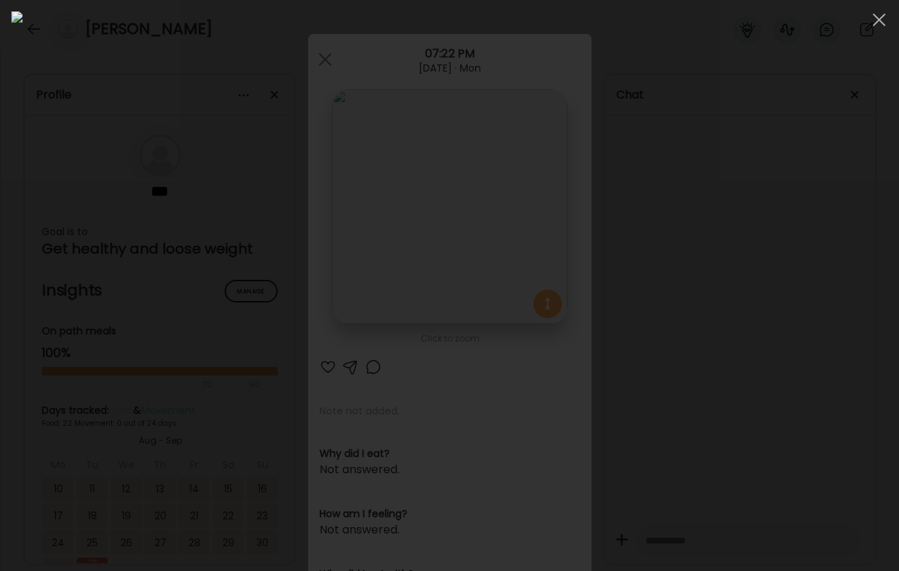
click at [763, 254] on div at bounding box center [449, 285] width 877 height 549
